Goal: Transaction & Acquisition: Purchase product/service

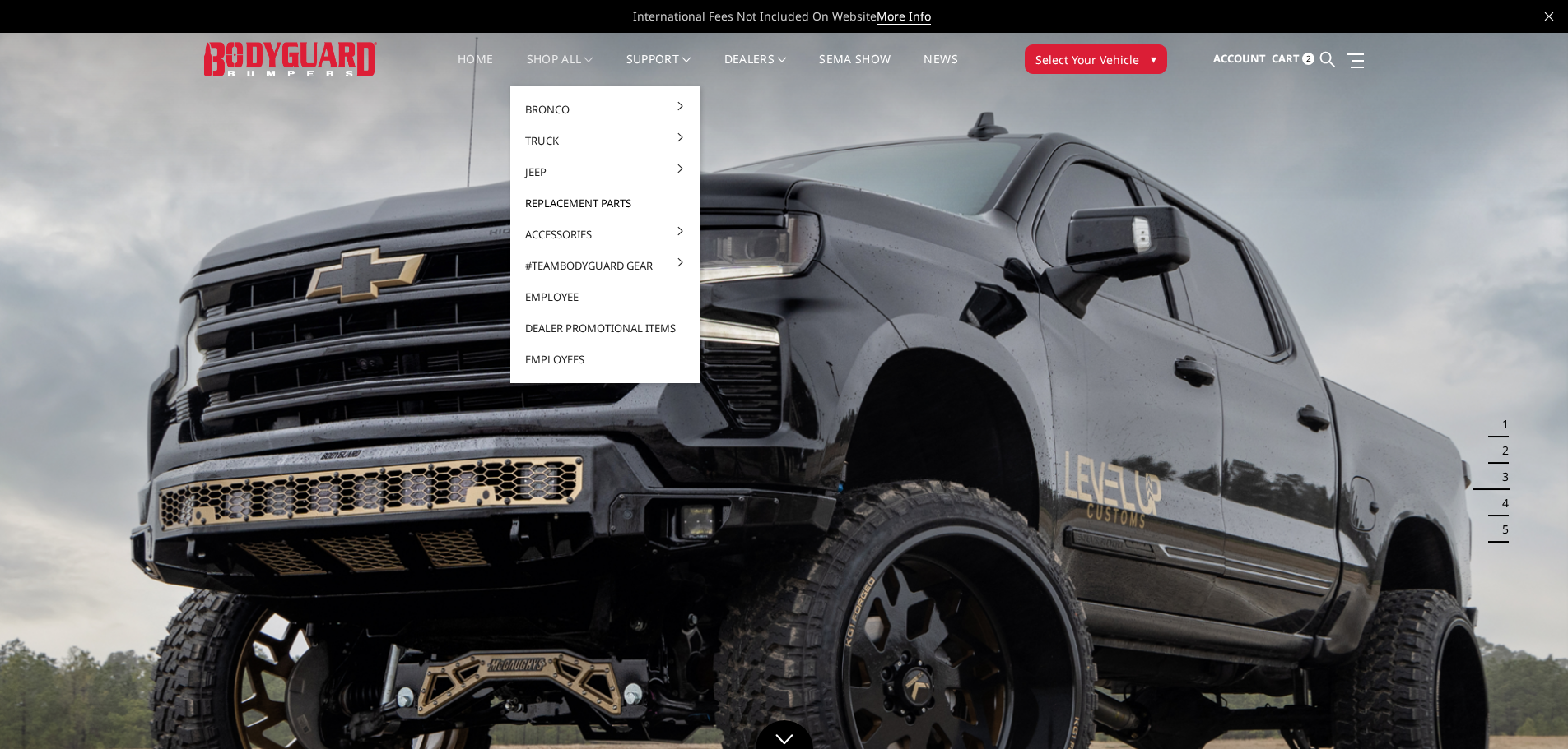
click at [576, 202] on link "Replacement Parts" at bounding box center [605, 204] width 176 height 32
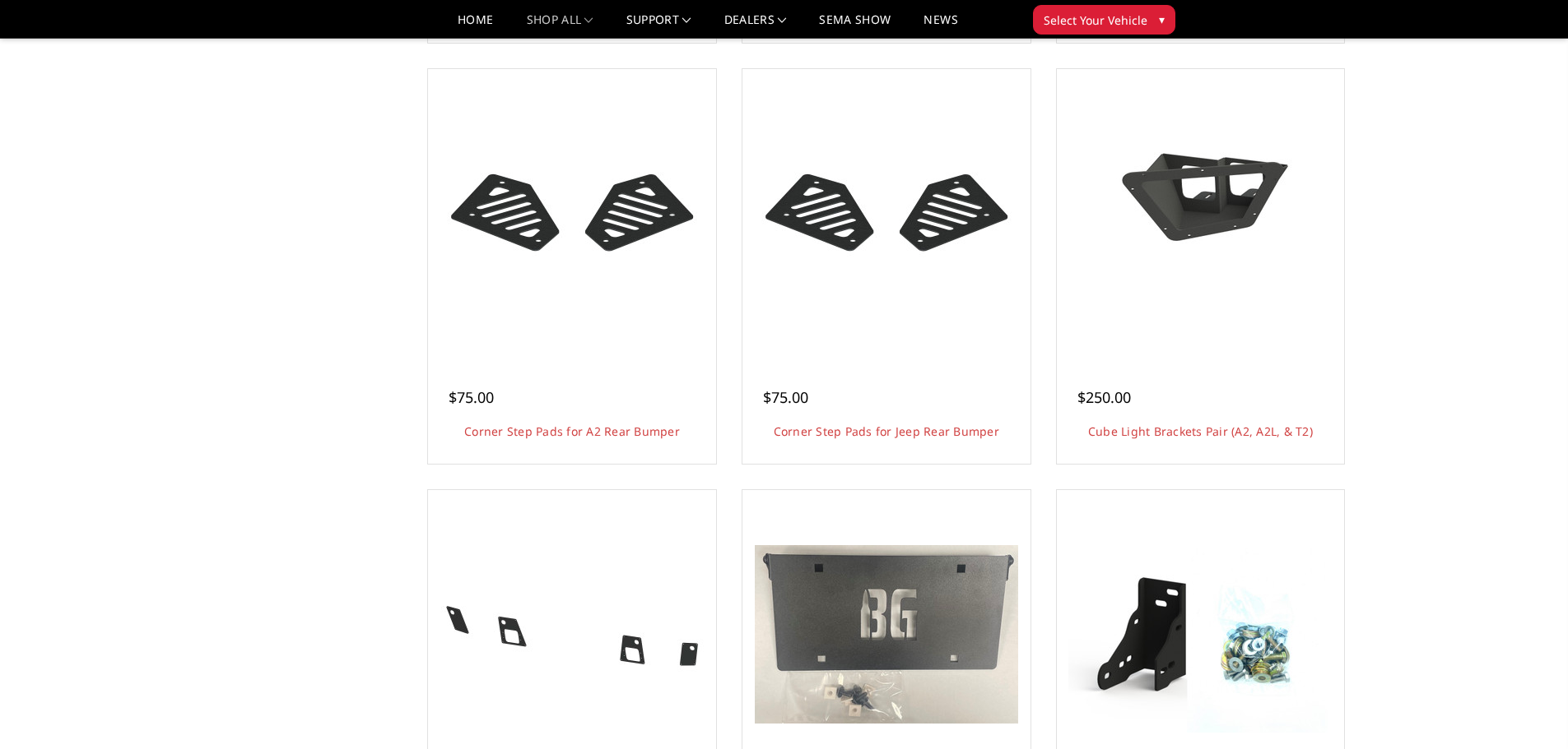
scroll to position [1234, 0]
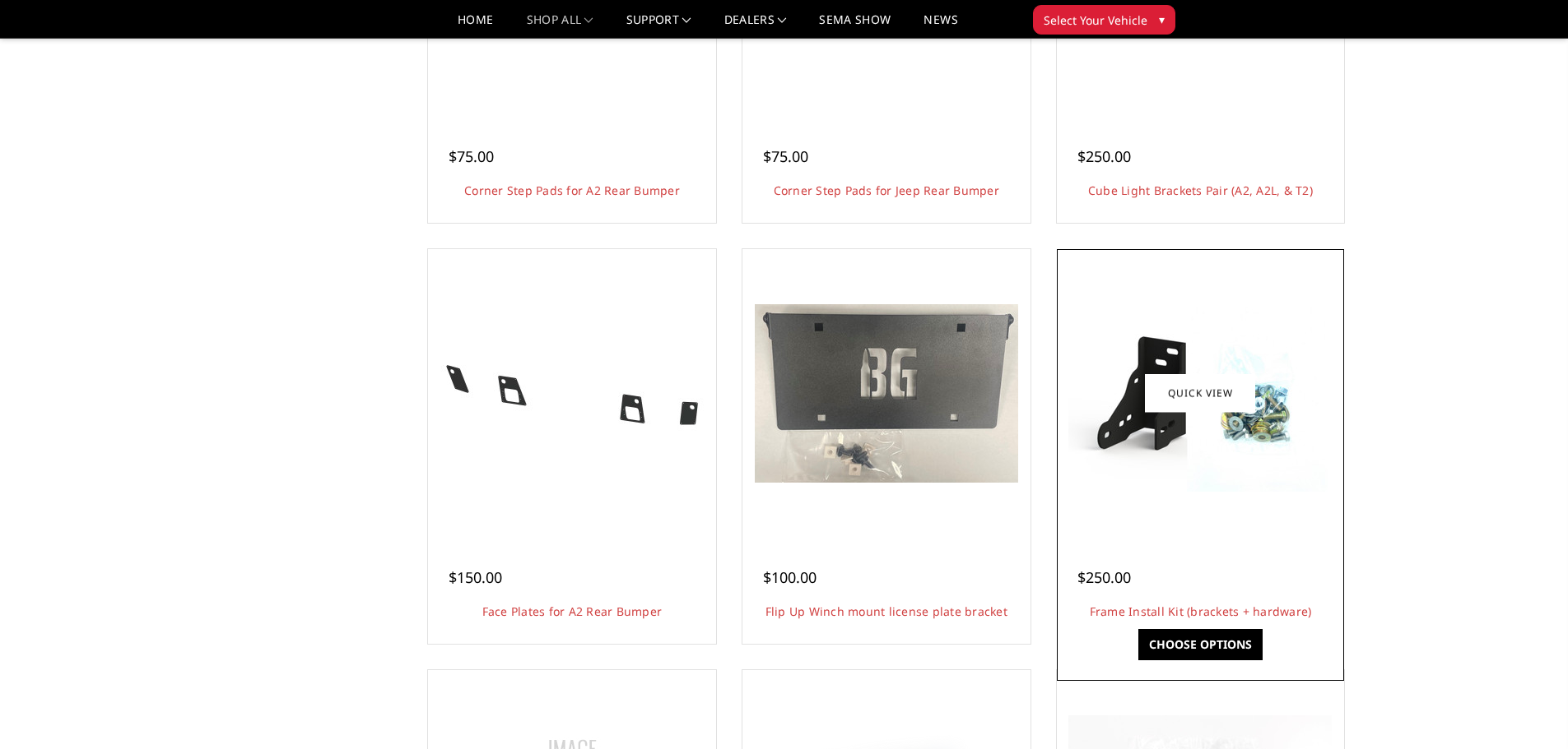
click at [1194, 467] on img at bounding box center [1199, 392] width 264 height 197
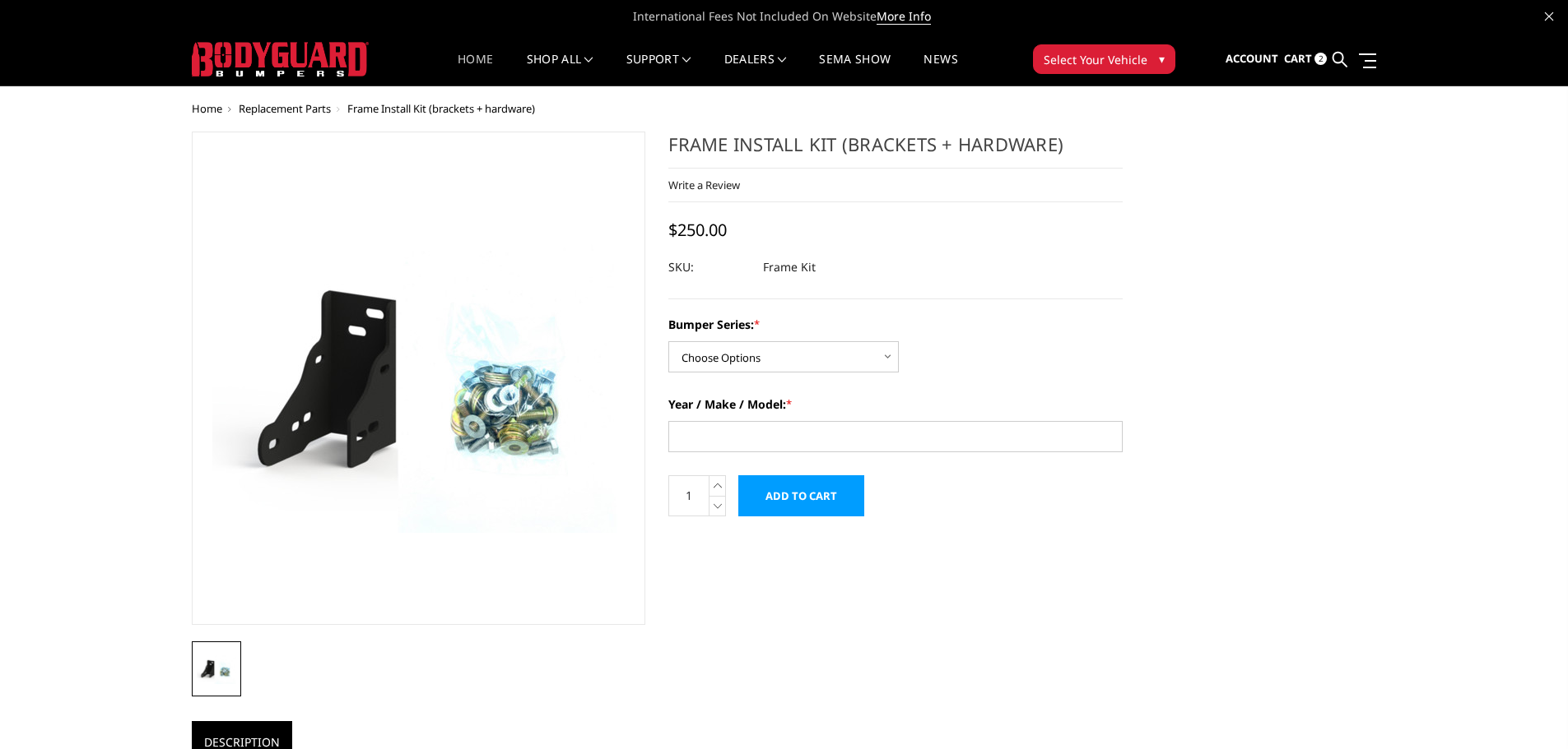
click at [462, 64] on link "Home" at bounding box center [475, 69] width 36 height 32
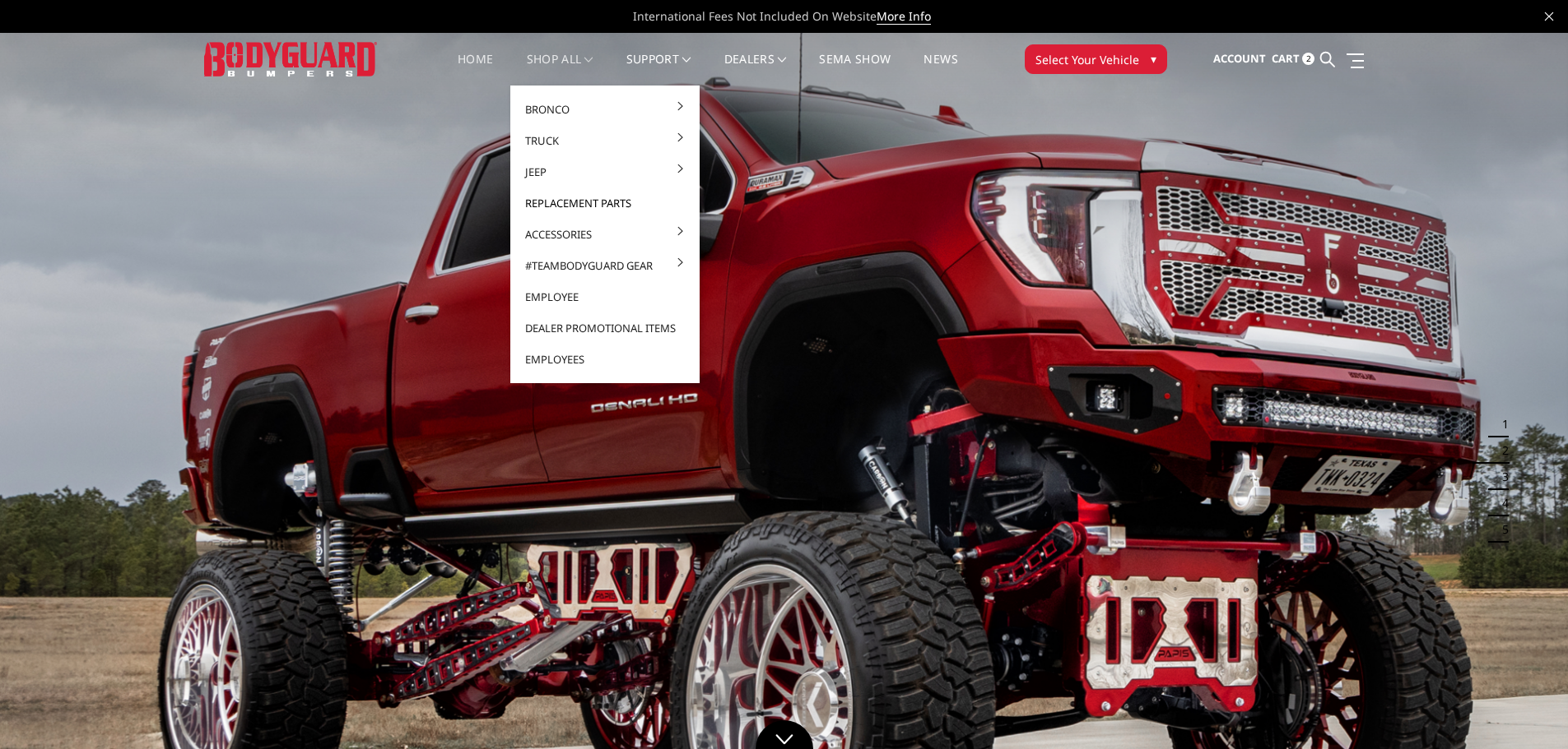
click at [579, 205] on link "Replacement Parts" at bounding box center [605, 204] width 176 height 32
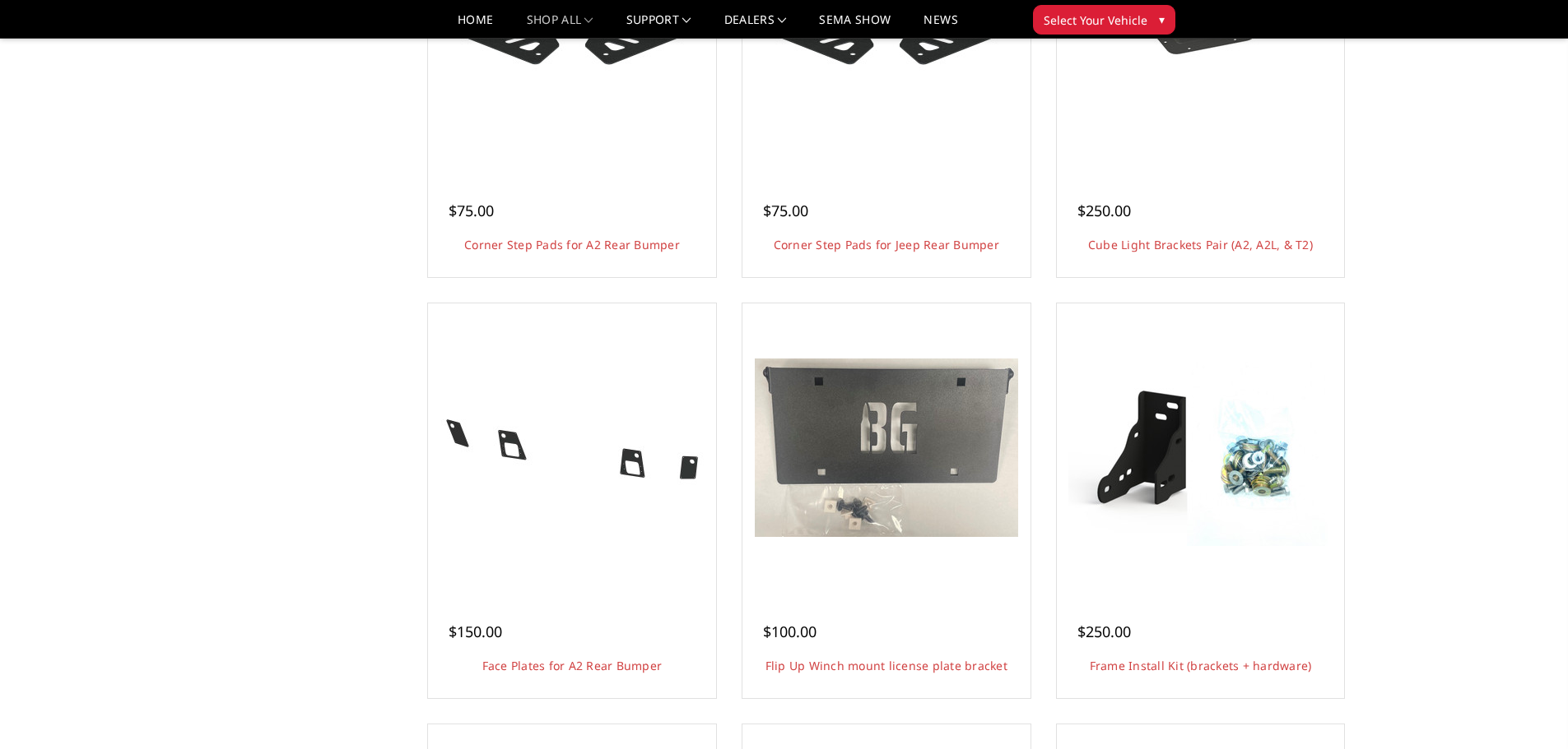
scroll to position [1398, 0]
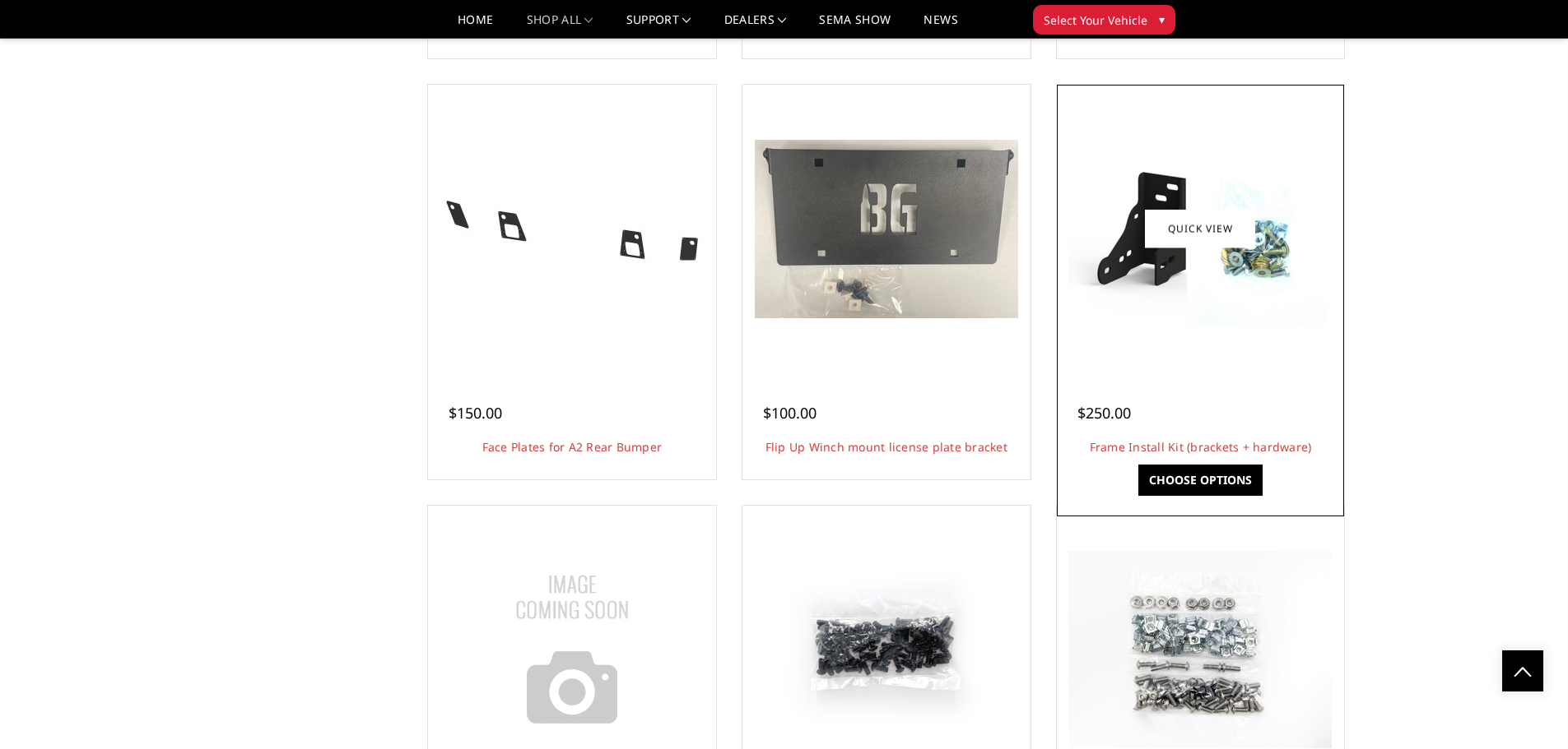
click at [1203, 323] on img at bounding box center [1199, 228] width 264 height 197
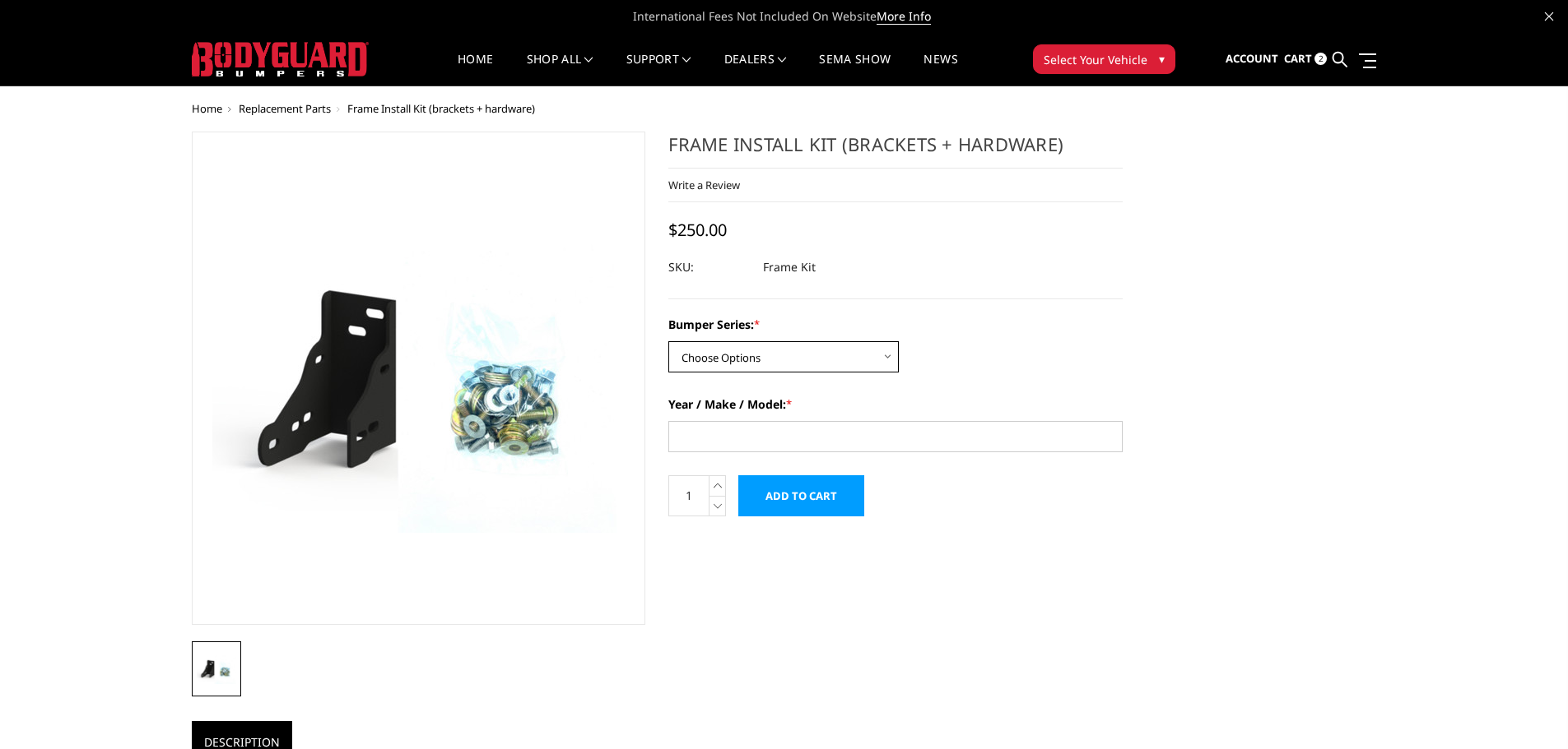
click at [858, 349] on select "Choose Options Freedom Series - truck front (winch) Freedom Series - truck fron…" at bounding box center [783, 357] width 230 height 32
select select "1313"
click at [668, 342] on select "Choose Options Freedom Series - truck front (winch) Freedom Series - truck fron…" at bounding box center [783, 357] width 230 height 32
click at [832, 364] on select "Choose Options Freedom Series - truck front (winch) Freedom Series - truck fron…" at bounding box center [783, 357] width 230 height 32
click at [668, 342] on select "Choose Options Freedom Series - truck front (winch) Freedom Series - truck fron…" at bounding box center [783, 357] width 230 height 32
